Goal: Find specific page/section: Find specific page/section

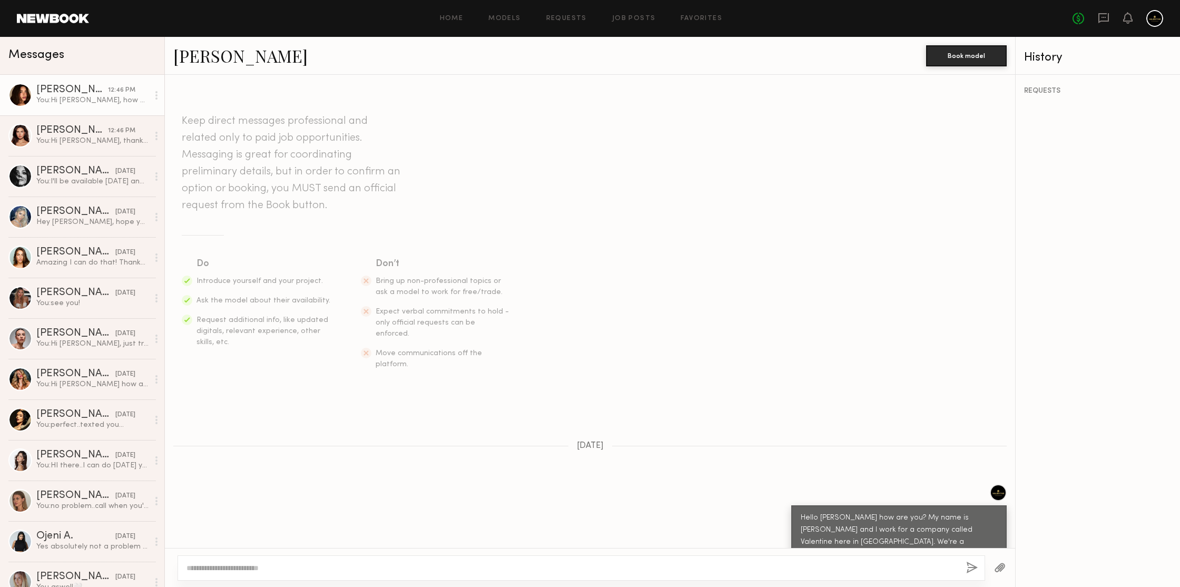
scroll to position [826, 0]
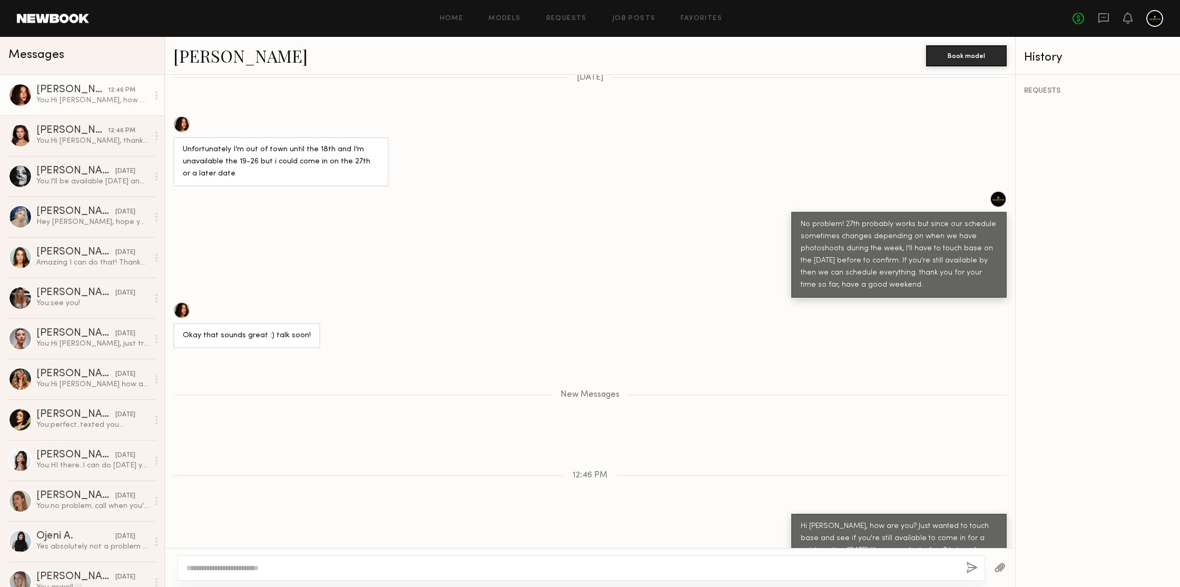
click at [210, 58] on link "[PERSON_NAME]" at bounding box center [240, 55] width 134 height 23
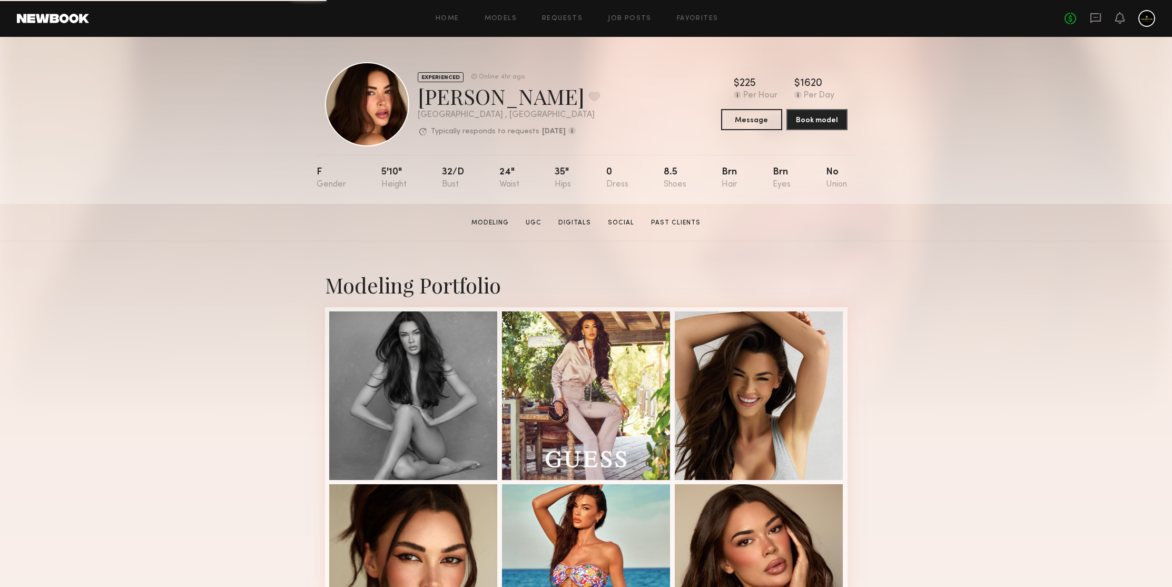
scroll to position [343, 0]
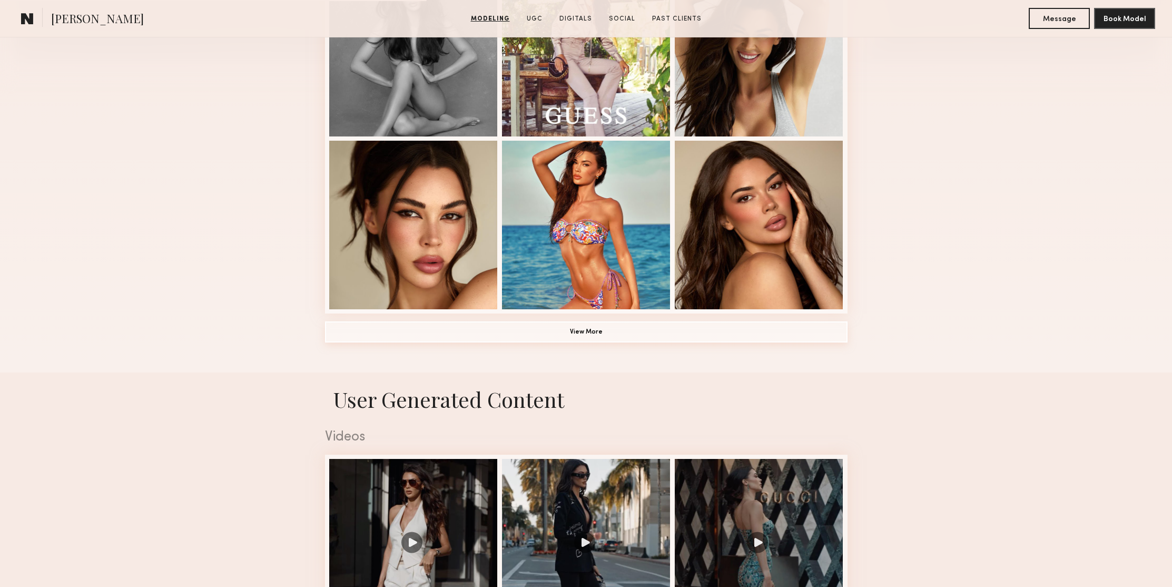
click at [589, 332] on button "View More" at bounding box center [586, 331] width 522 height 21
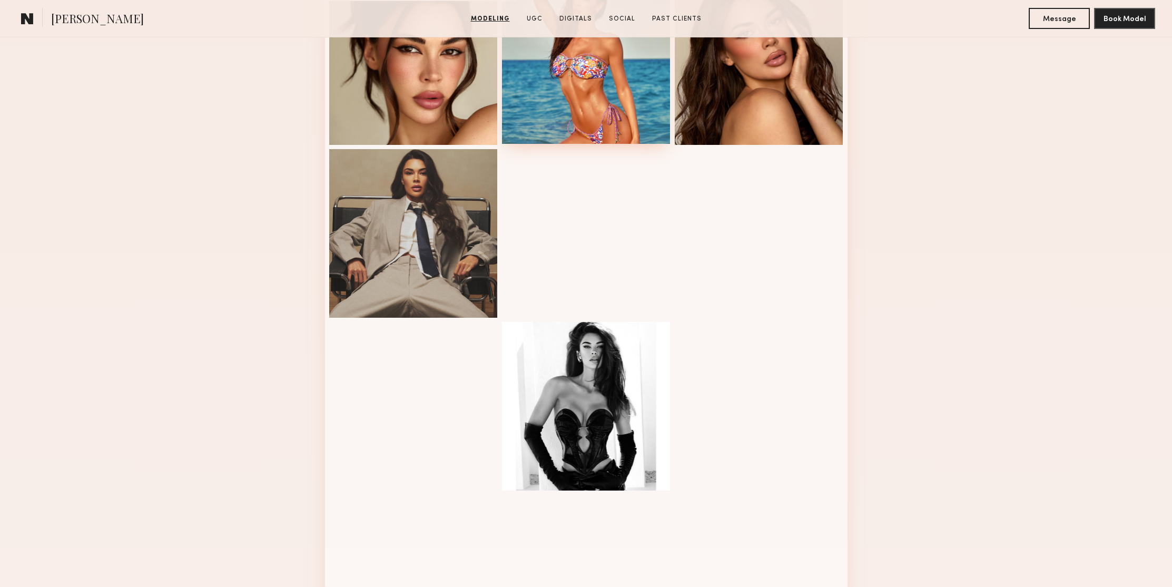
scroll to position [616, 0]
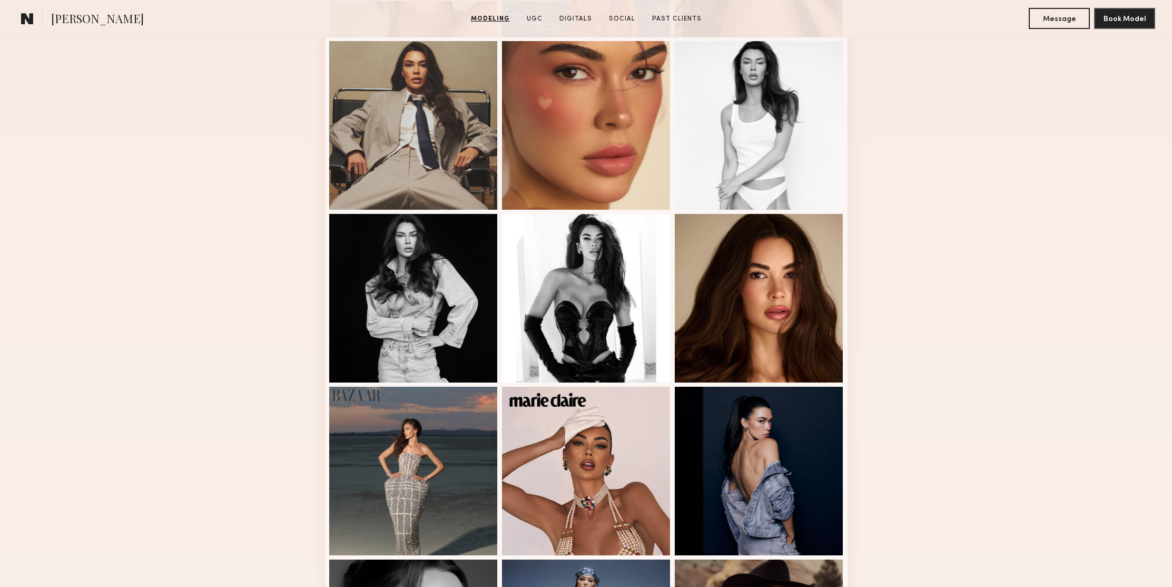
click at [973, 243] on div "Modeling Portfolio" at bounding box center [586, 280] width 1172 height 1309
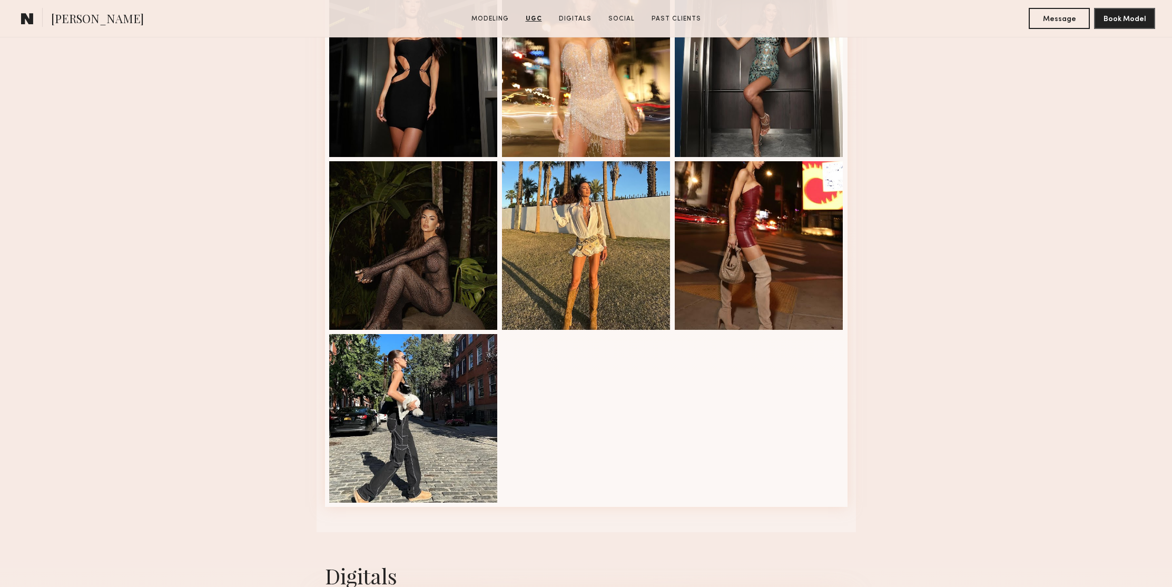
scroll to position [1722, 0]
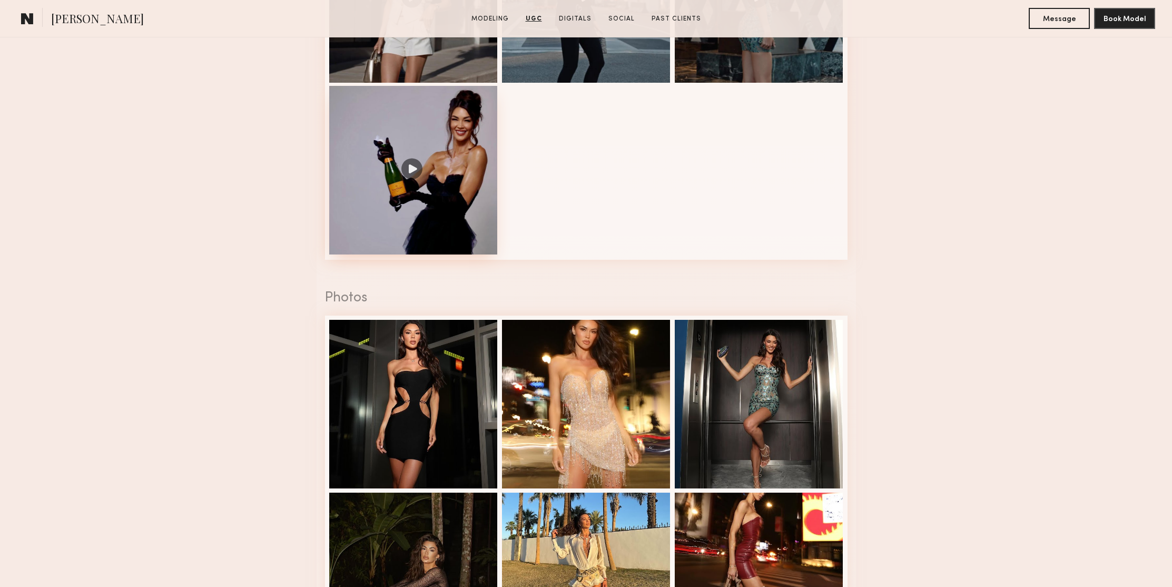
click at [404, 169] on div at bounding box center [413, 170] width 169 height 169
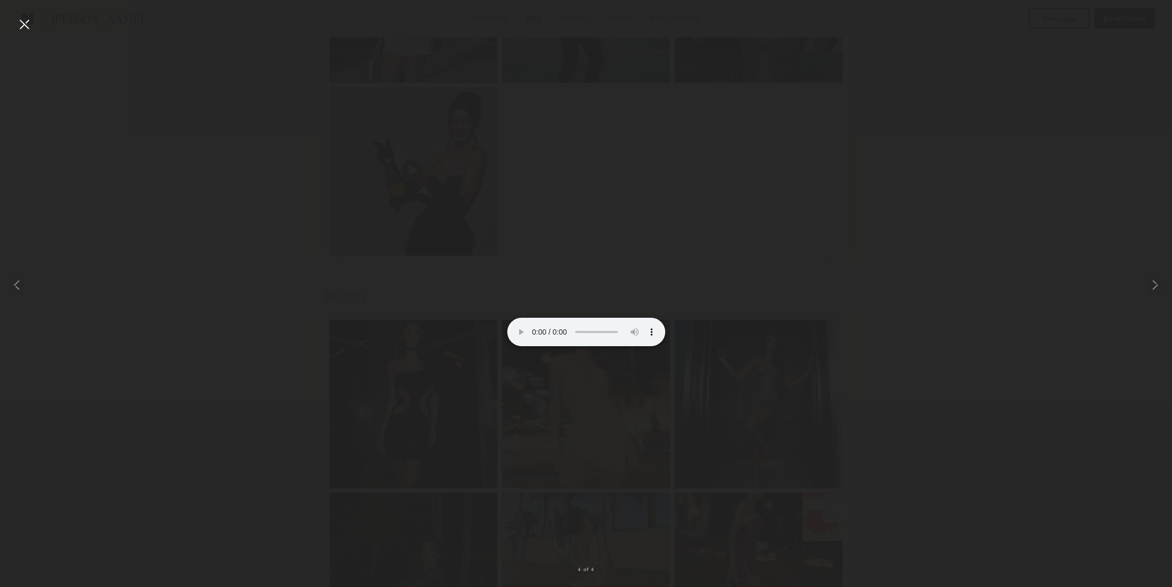
click at [17, 30] on div at bounding box center [24, 24] width 17 height 17
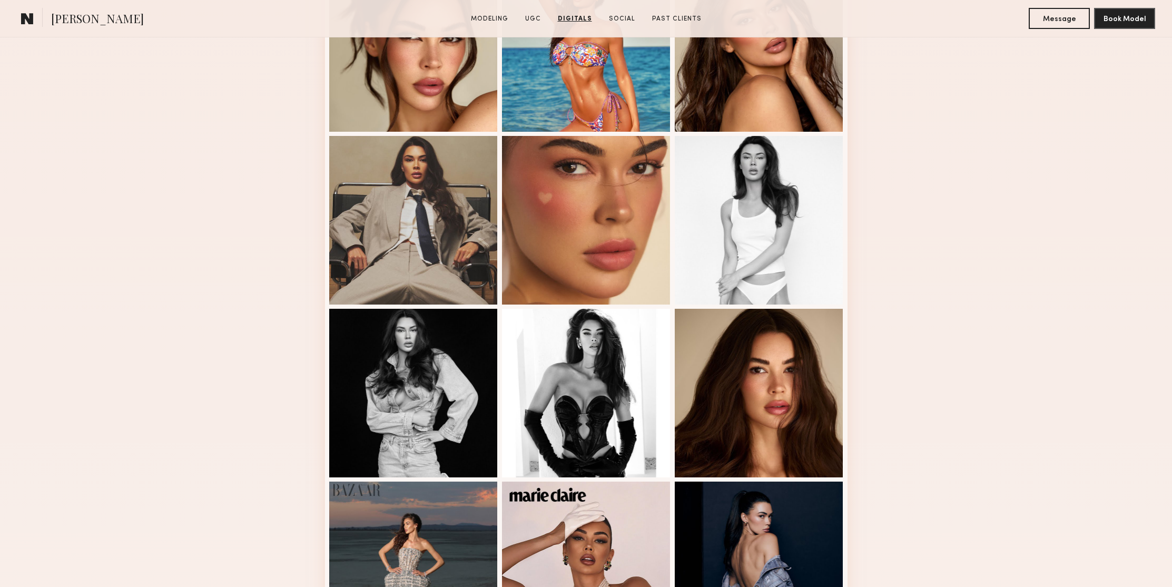
scroll to position [0, 0]
